Goal: Find contact information: Find contact information

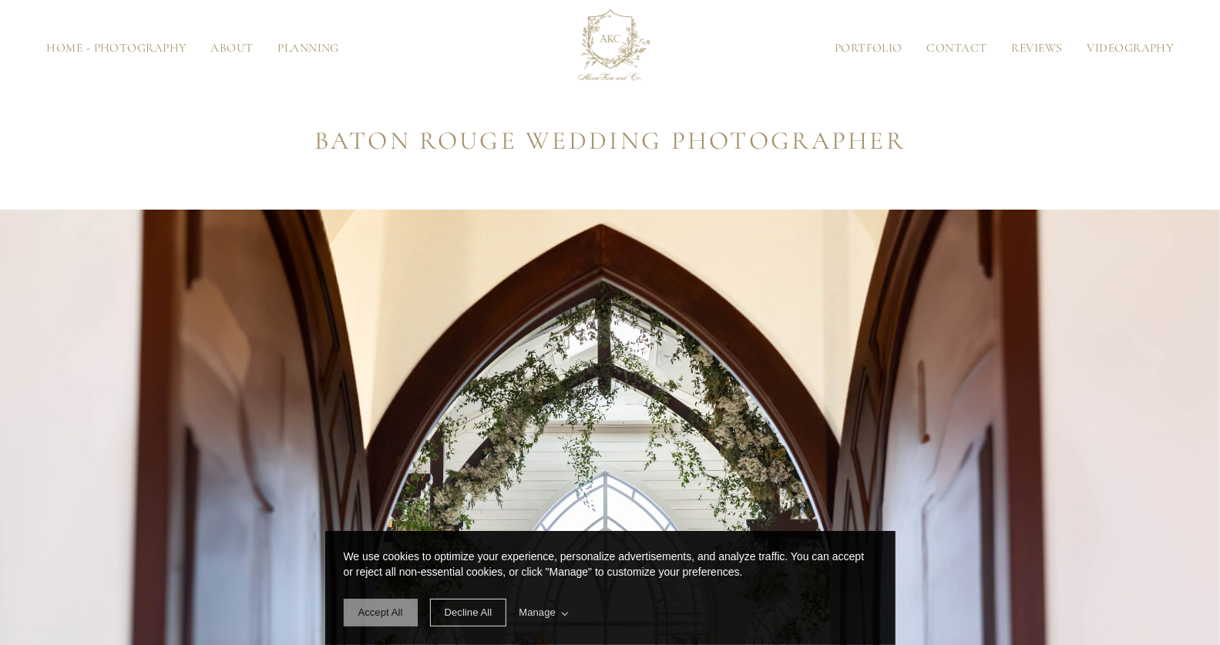
click at [379, 615] on span "Accept All" at bounding box center [380, 613] width 45 height 12
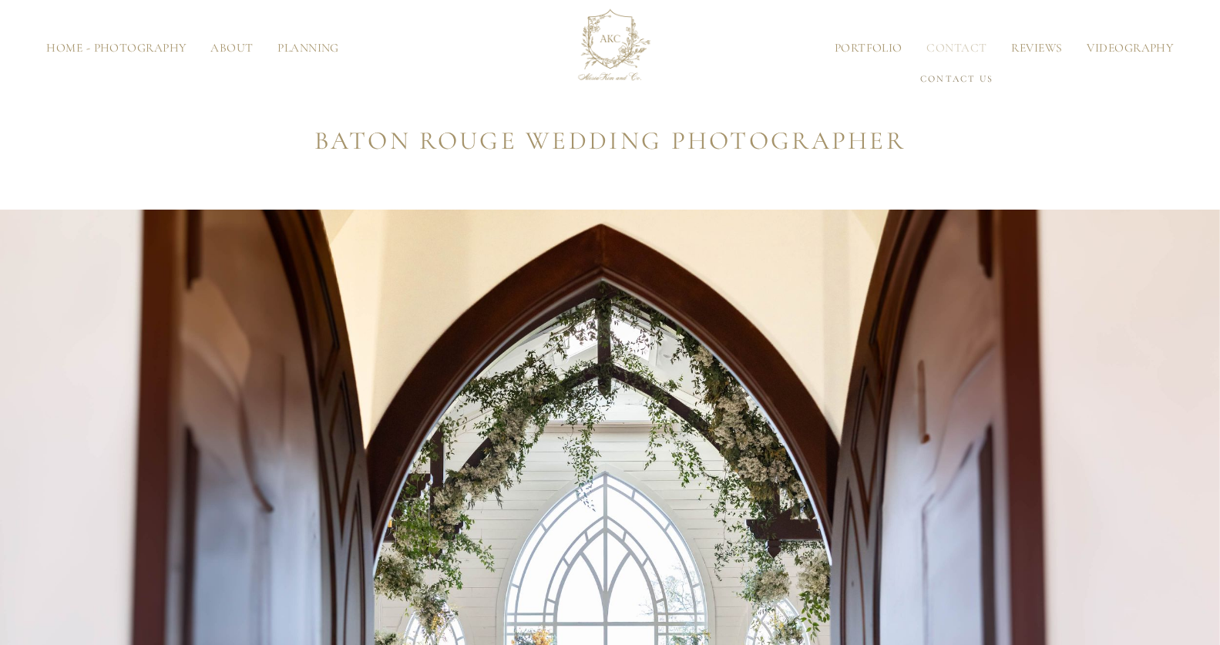
click at [946, 42] on link "Contact" at bounding box center [957, 48] width 85 height 12
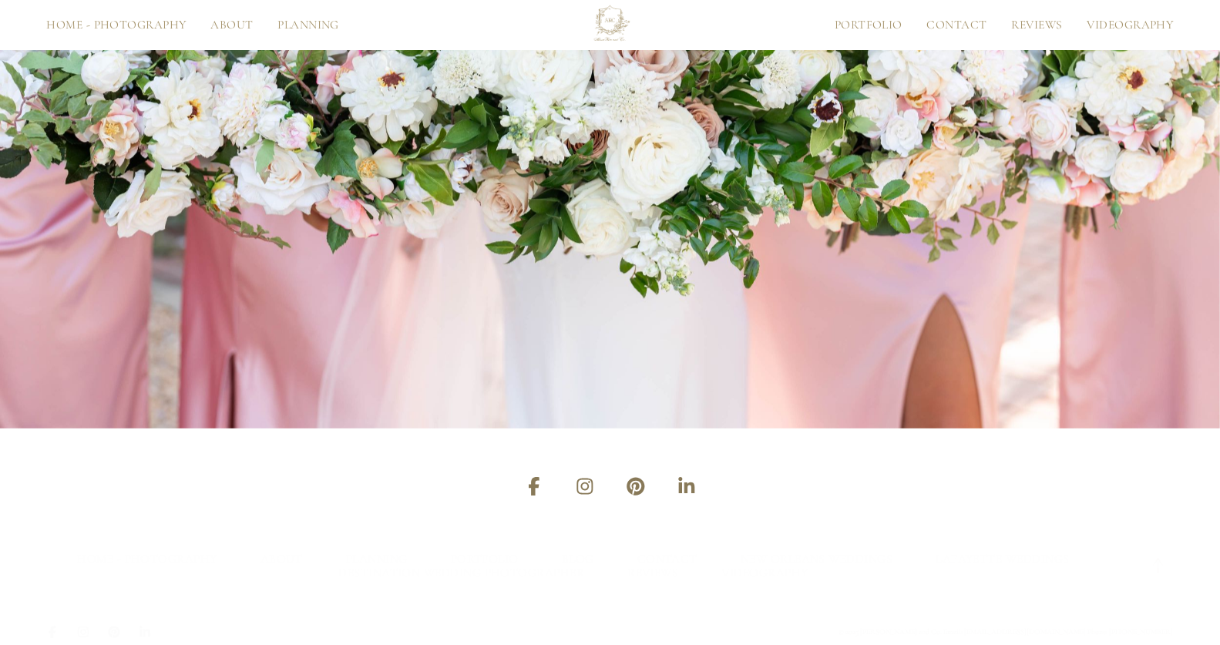
scroll to position [2815, 0]
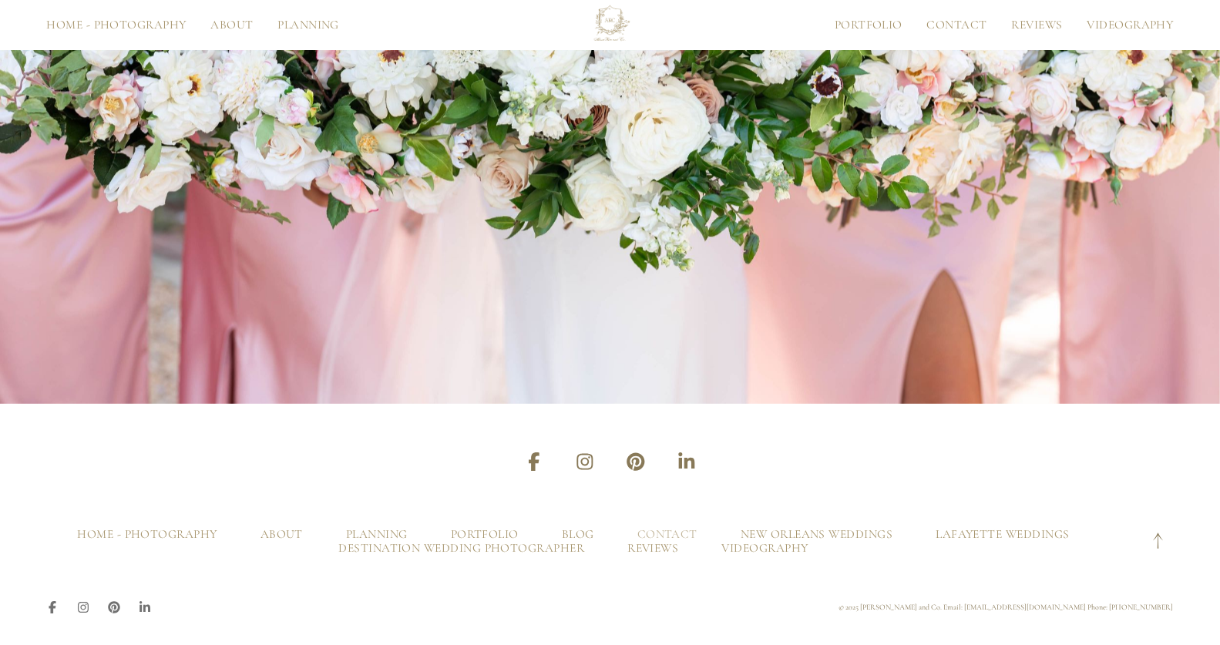
drag, startPoint x: 1223, startPoint y: 71, endPoint x: 1169, endPoint y: 634, distance: 566.1
click at [533, 462] on icon at bounding box center [534, 462] width 11 height 19
click at [581, 460] on icon at bounding box center [585, 462] width 16 height 16
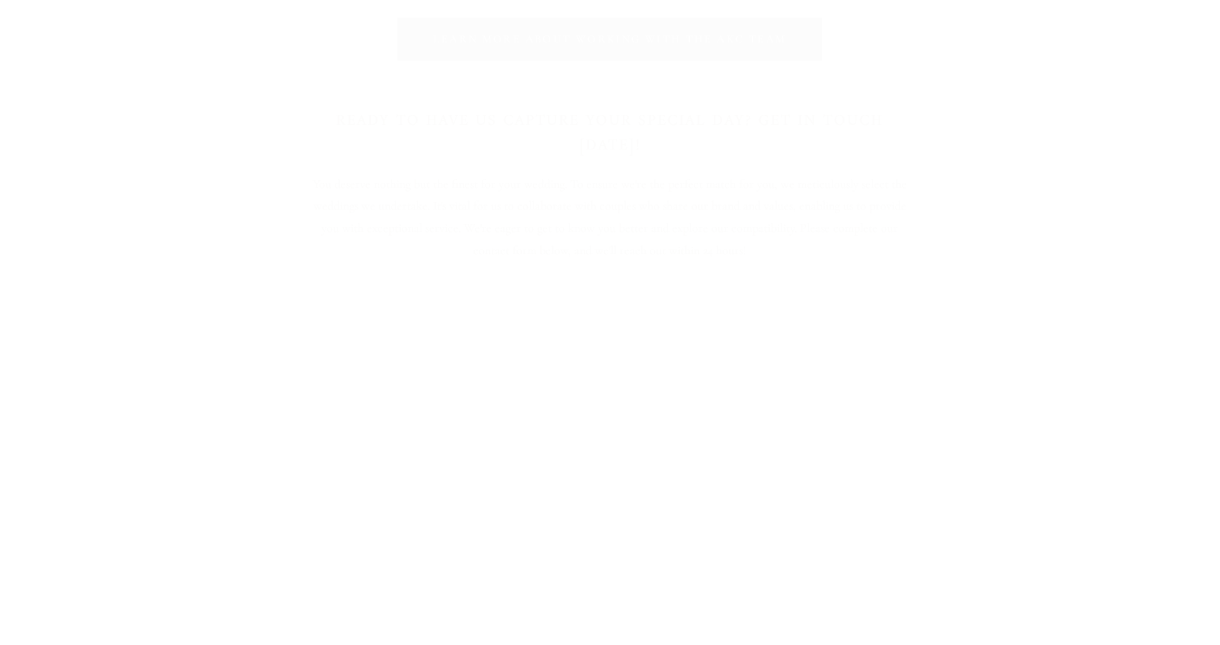
scroll to position [8029, 0]
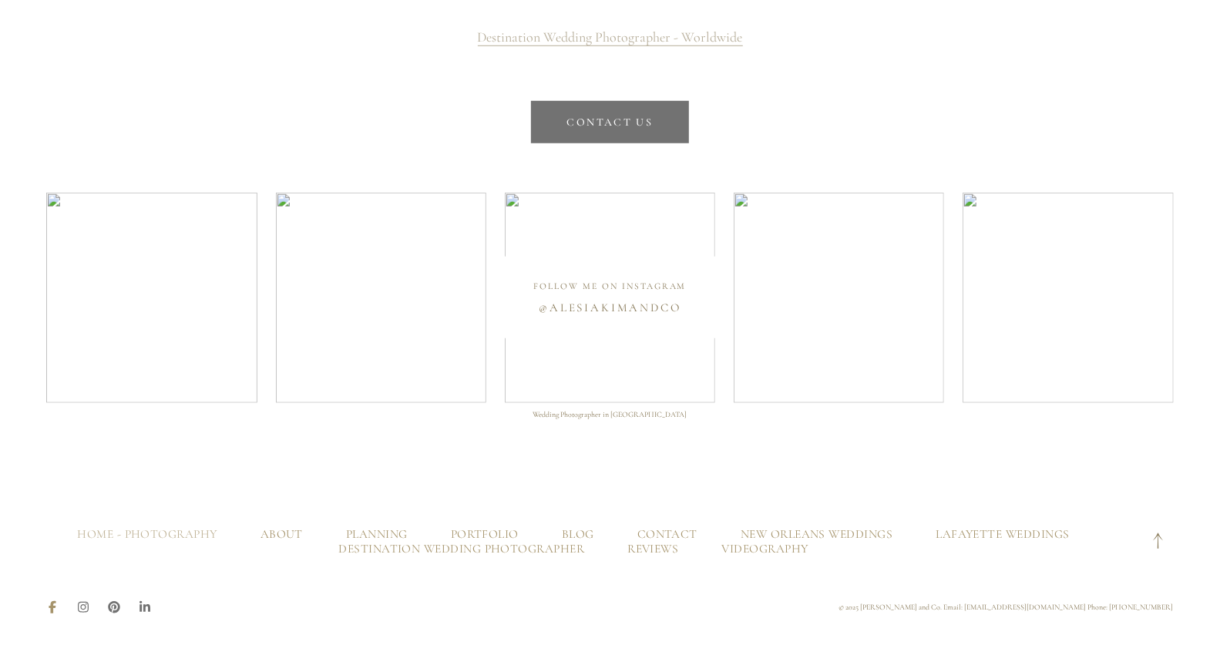
click at [52, 605] on icon at bounding box center [52, 607] width 7 height 12
